Goal: Transaction & Acquisition: Purchase product/service

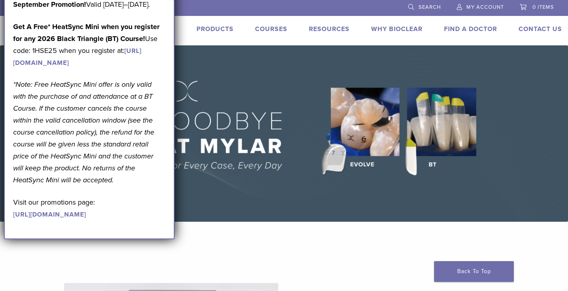
click at [317, 43] on div "US [PHONE_NUMBER] Search My Account 0 items Cart No products in the cart. Back …" at bounding box center [284, 22] width 568 height 45
click at [208, 28] on link "Products" at bounding box center [214, 29] width 37 height 8
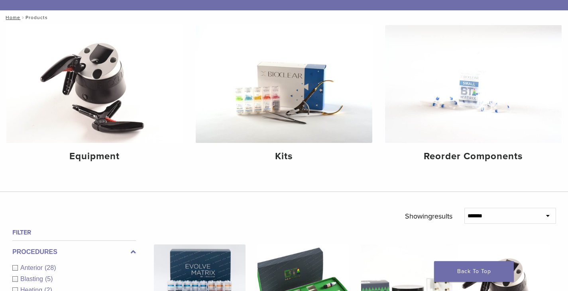
scroll to position [199, 0]
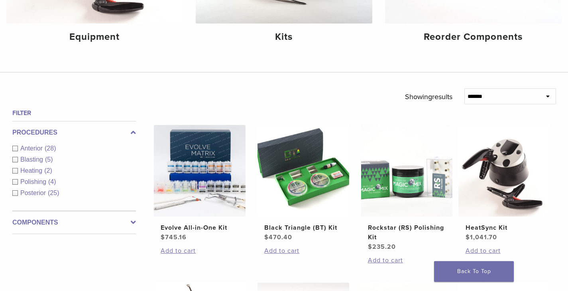
click at [14, 149] on div "Anterior (28)" at bounding box center [73, 149] width 123 height 10
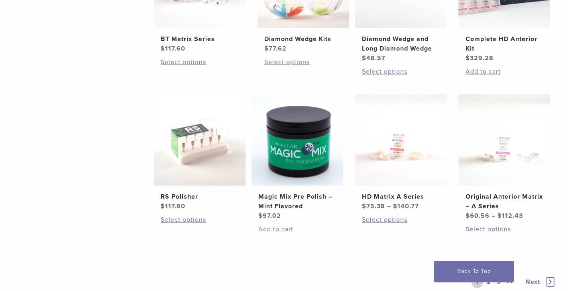
scroll to position [558, 0]
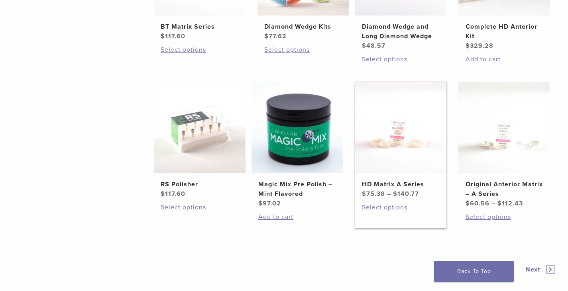
click at [419, 147] on img at bounding box center [401, 128] width 92 height 92
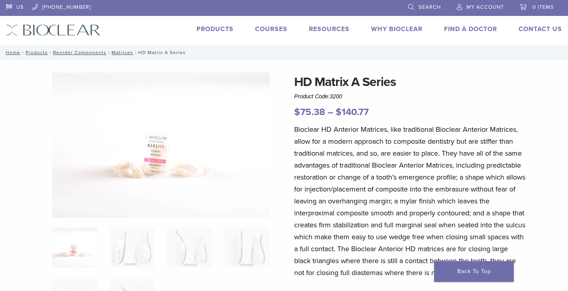
click at [146, 175] on img at bounding box center [160, 144] width 217 height 145
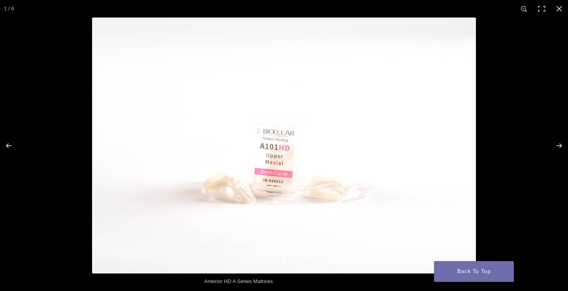
click at [230, 210] on img at bounding box center [284, 146] width 384 height 256
